Goal: Task Accomplishment & Management: Manage account settings

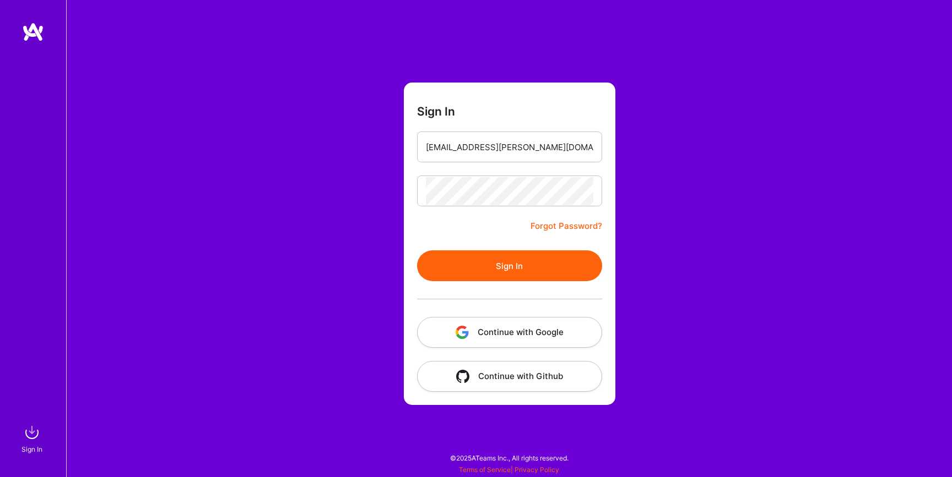
click at [510, 269] on button "Sign In" at bounding box center [509, 266] width 185 height 31
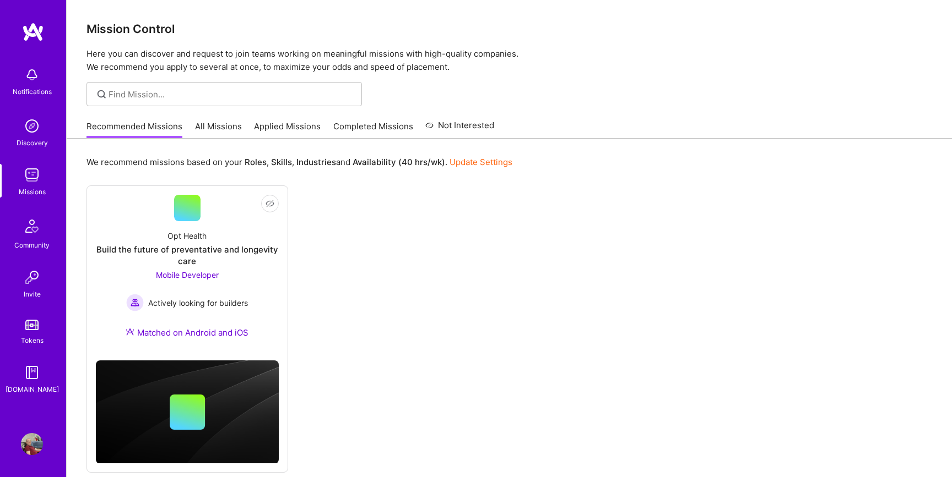
click at [216, 133] on link "All Missions" at bounding box center [218, 130] width 47 height 18
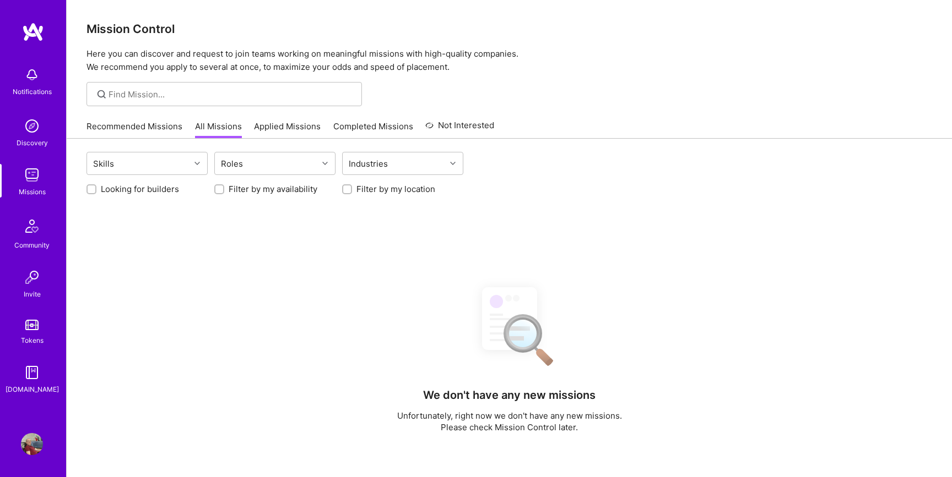
click at [283, 124] on link "Applied Missions" at bounding box center [287, 130] width 67 height 18
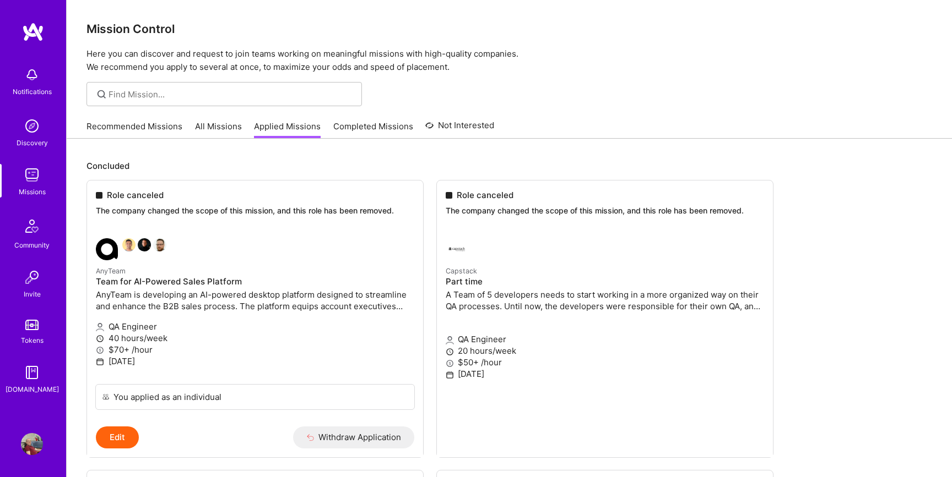
click at [216, 128] on link "All Missions" at bounding box center [218, 130] width 47 height 18
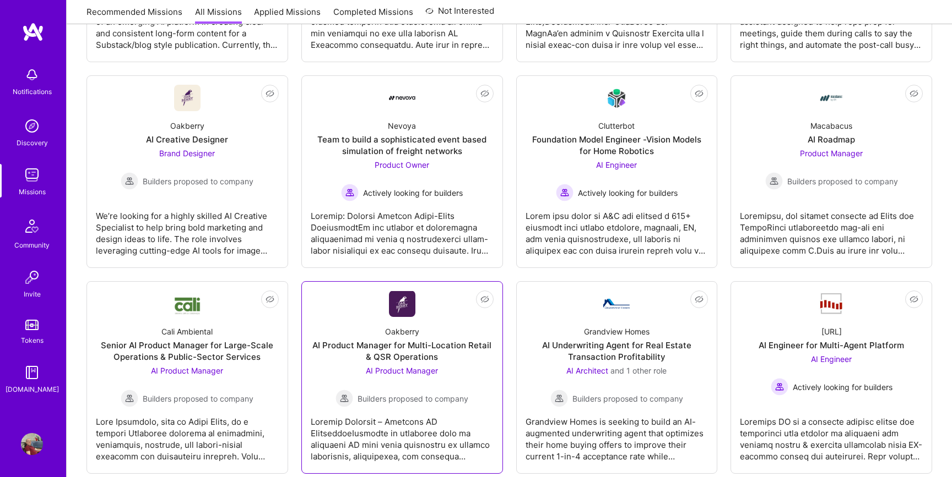
scroll to position [353, 0]
